Goal: Transaction & Acquisition: Book appointment/travel/reservation

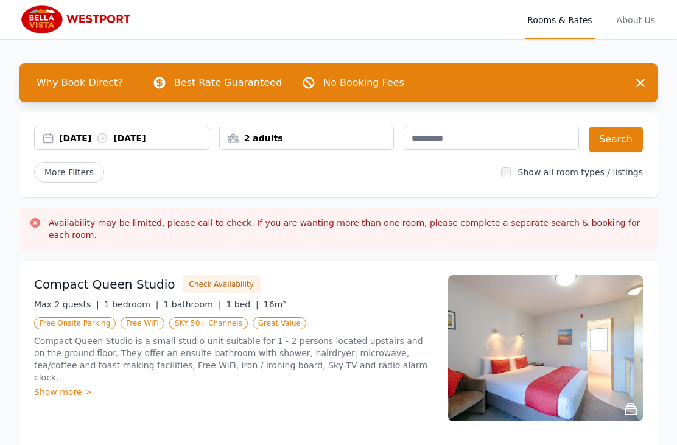
click at [321, 135] on div "2 adults" at bounding box center [307, 138] width 174 height 12
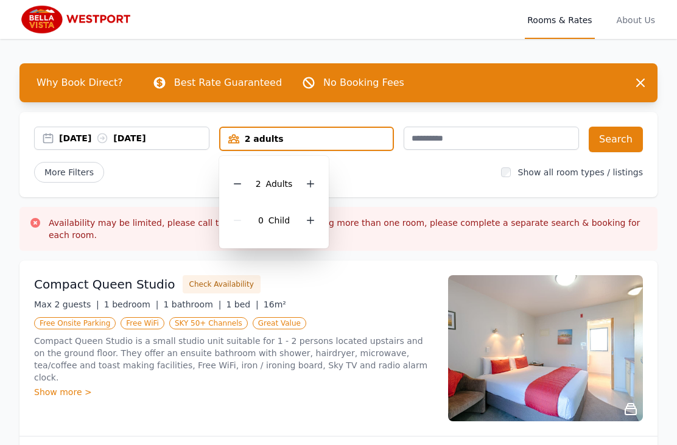
click at [314, 185] on icon at bounding box center [311, 184] width 10 height 10
click at [311, 188] on icon at bounding box center [311, 184] width 10 height 10
click at [626, 146] on button "Search" at bounding box center [616, 140] width 54 height 26
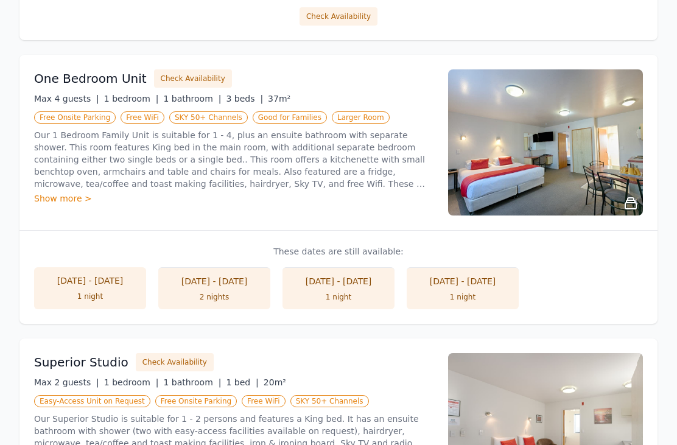
scroll to position [478, 0]
click at [70, 192] on div "Show more >" at bounding box center [234, 198] width 400 height 12
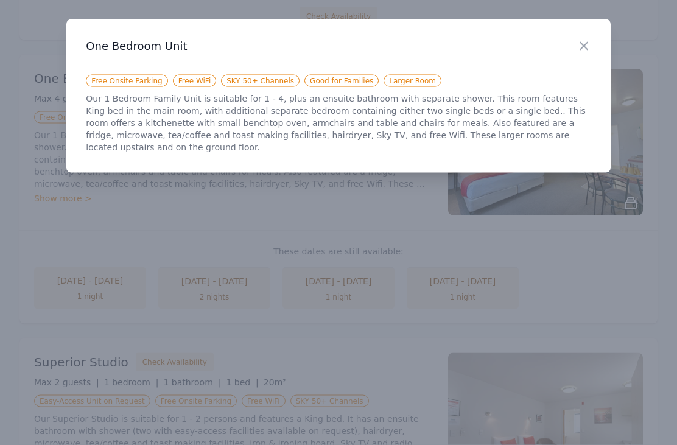
scroll to position [479, 0]
click at [590, 51] on icon "button" at bounding box center [584, 46] width 15 height 15
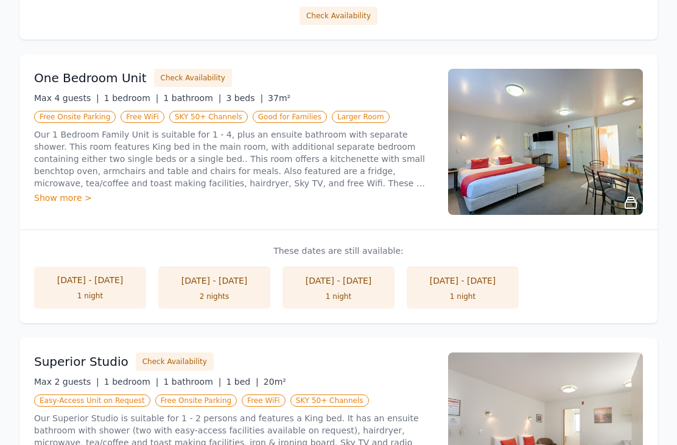
click at [605, 138] on img at bounding box center [545, 142] width 195 height 146
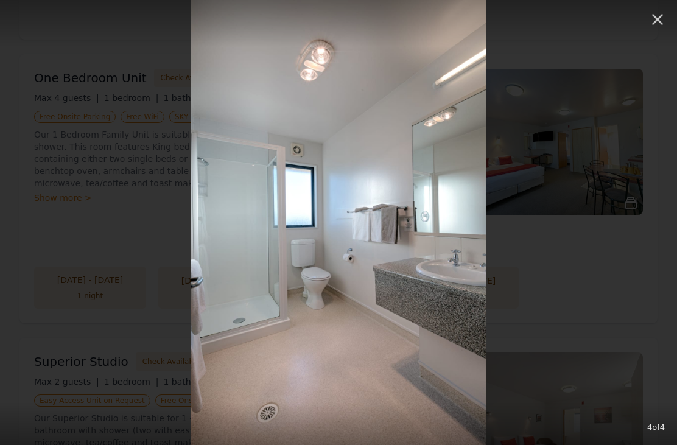
click at [653, 25] on icon "button" at bounding box center [657, 19] width 19 height 19
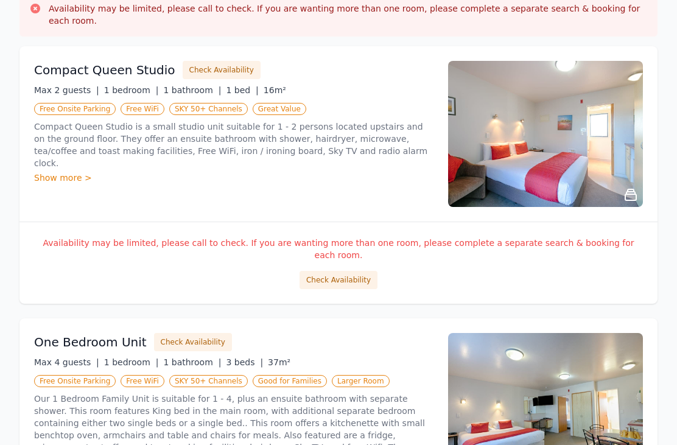
scroll to position [213, 0]
click at [63, 173] on div "Show more >" at bounding box center [234, 179] width 400 height 12
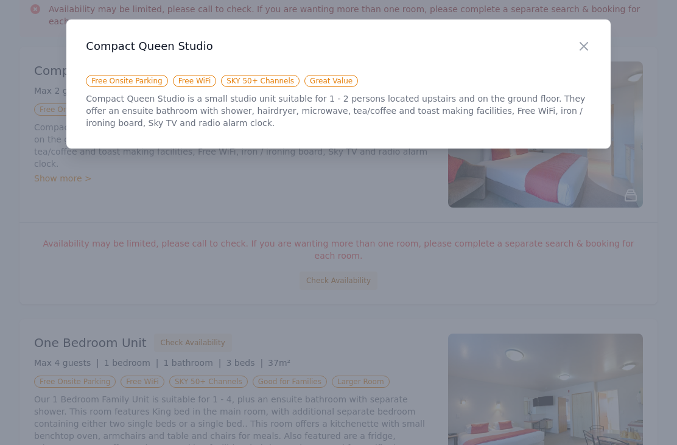
click at [582, 44] on icon "button" at bounding box center [583, 46] width 7 height 7
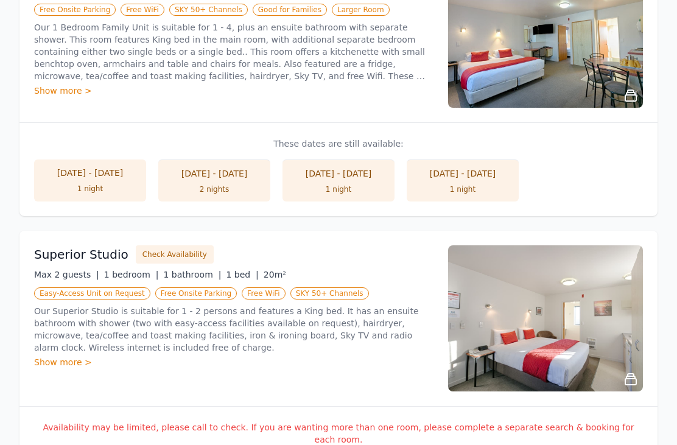
scroll to position [586, 0]
click at [66, 356] on div "Show more >" at bounding box center [234, 362] width 400 height 12
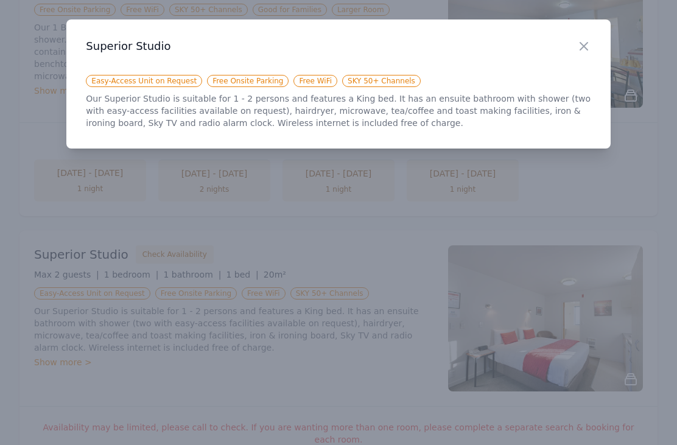
click at [591, 38] on div "Close" at bounding box center [594, 38] width 34 height 38
click at [588, 43] on icon "button" at bounding box center [584, 46] width 15 height 15
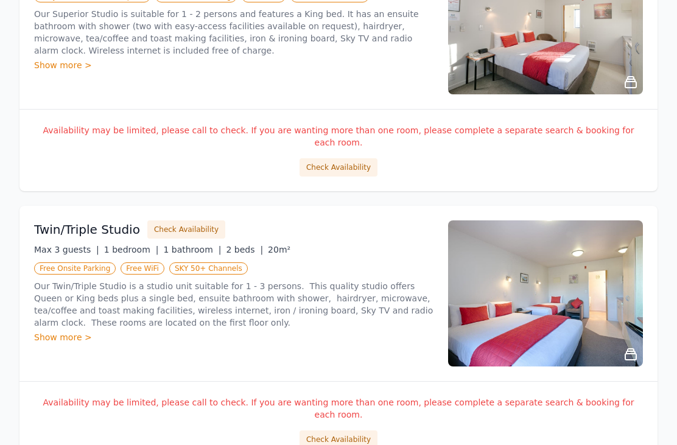
scroll to position [883, 0]
click at [67, 331] on div "Show more >" at bounding box center [234, 337] width 400 height 12
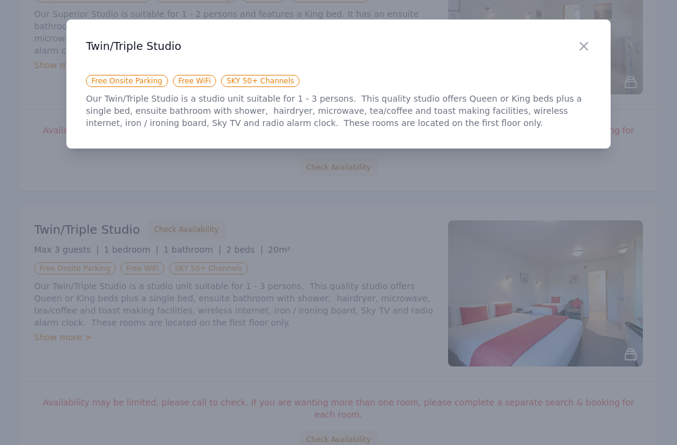
click at [580, 49] on icon "button" at bounding box center [584, 46] width 15 height 15
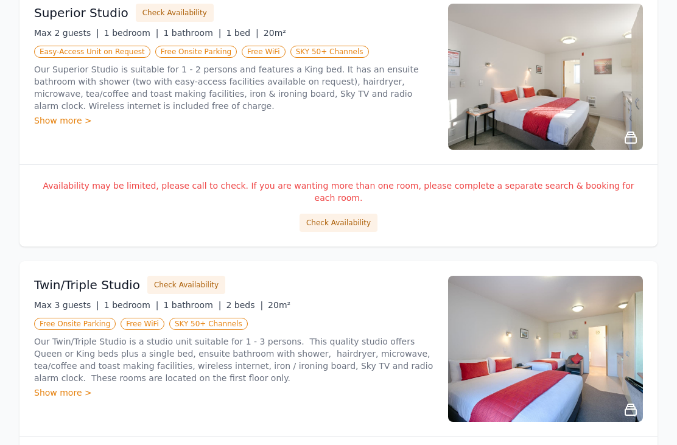
click at [579, 350] on img at bounding box center [545, 350] width 195 height 146
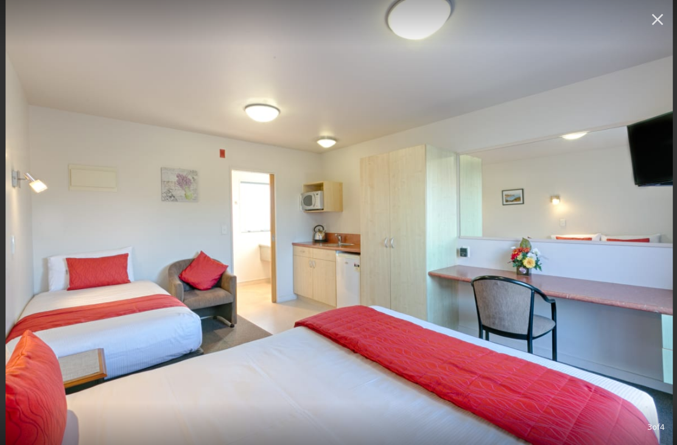
scroll to position [609, 0]
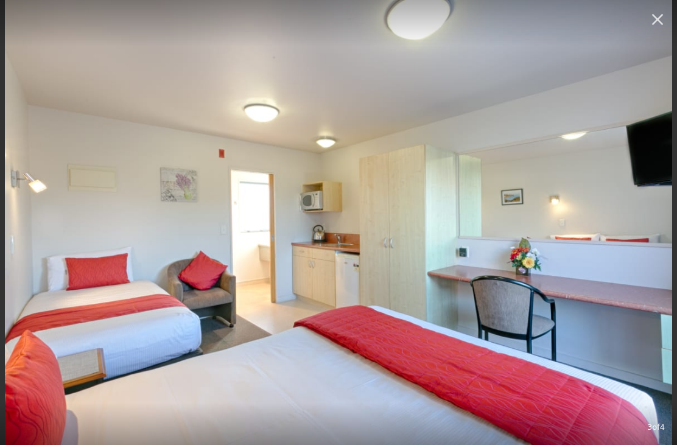
click at [652, 24] on icon "button" at bounding box center [657, 19] width 19 height 19
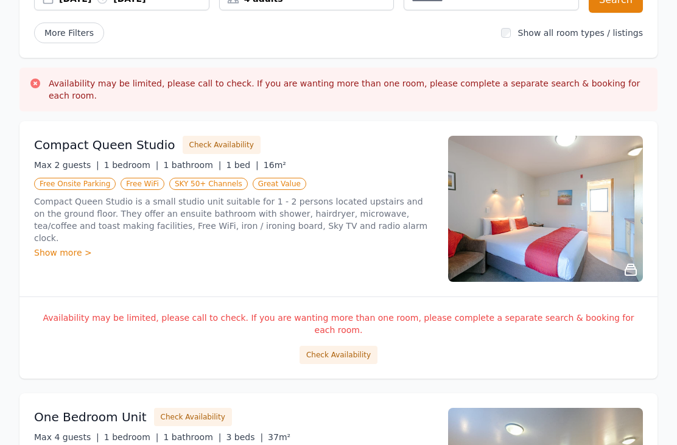
scroll to position [0, 0]
